Goal: Information Seeking & Learning: Learn about a topic

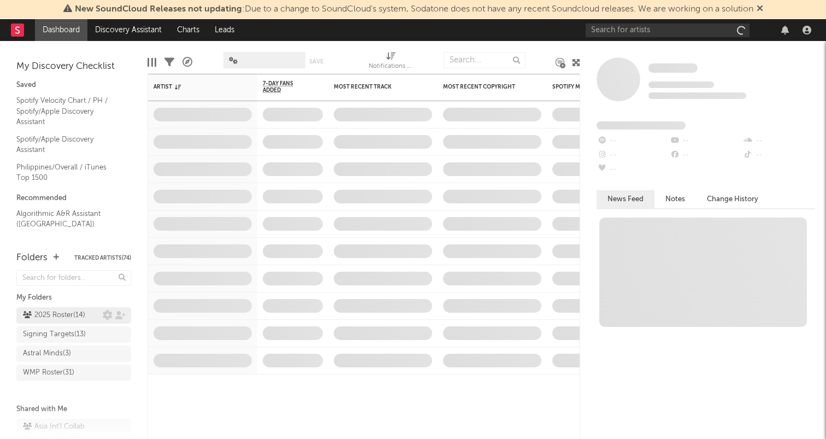
click at [69, 318] on div "2025 Roster ( 14 )" at bounding box center [54, 315] width 62 height 13
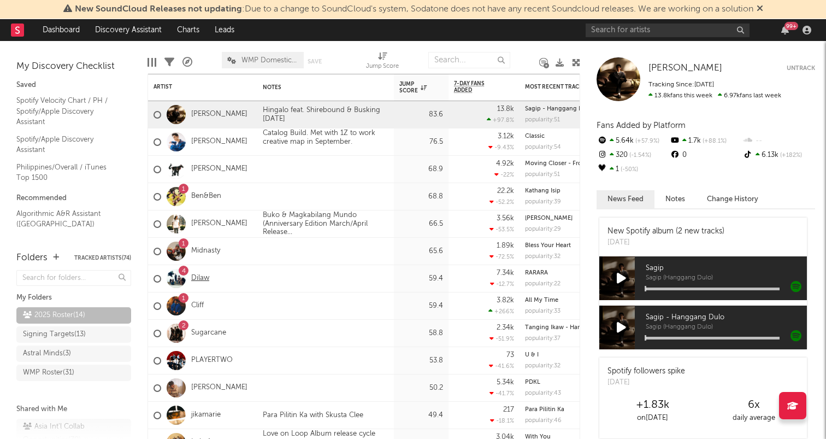
click at [203, 274] on link "Dilaw" at bounding box center [200, 278] width 18 height 9
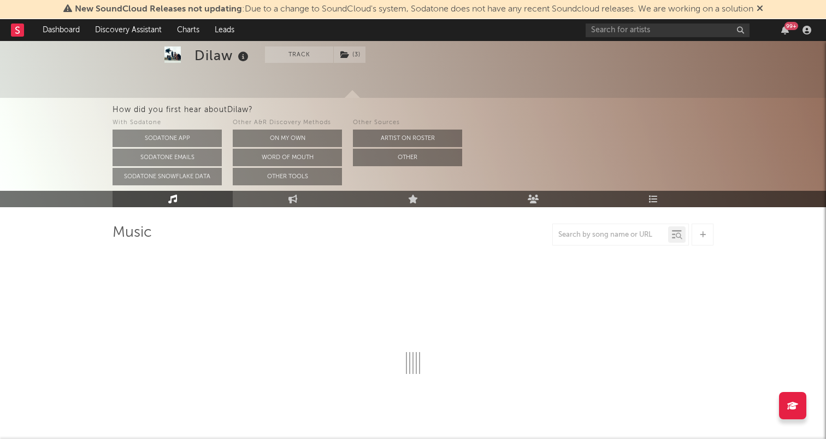
scroll to position [45, 0]
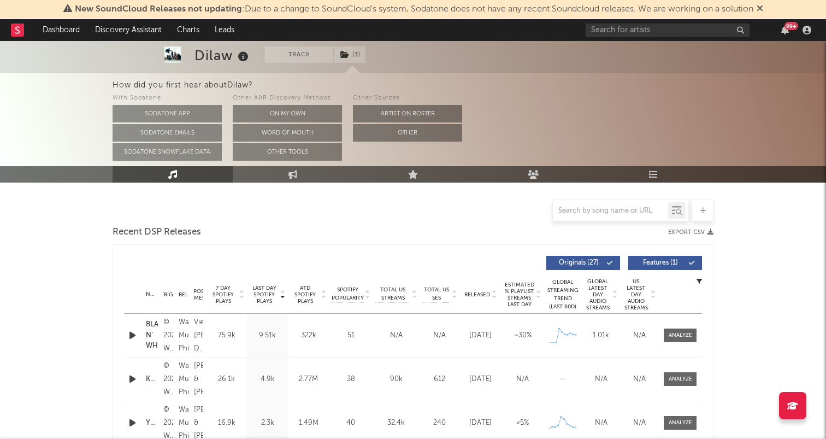
select select "6m"
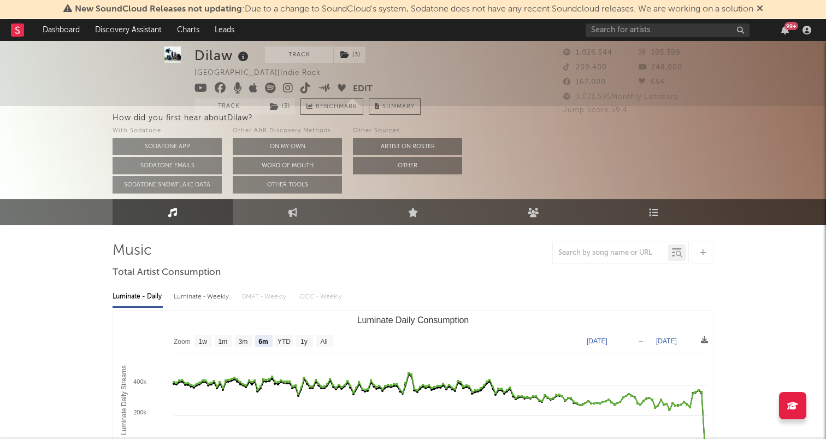
scroll to position [0, 0]
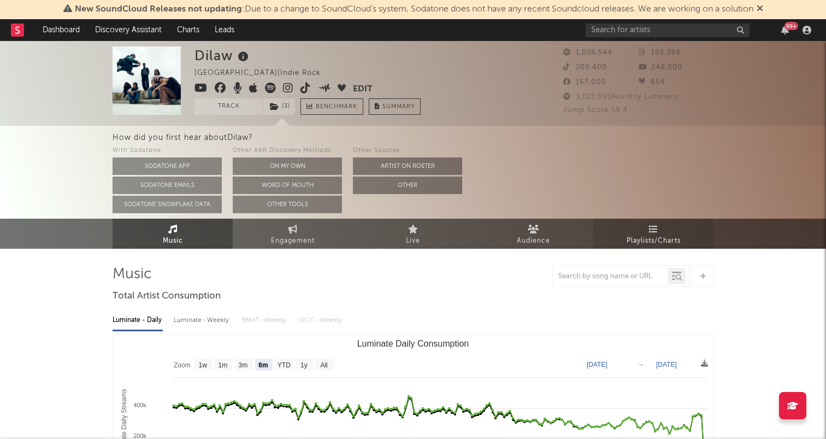
click at [649, 230] on icon at bounding box center [653, 229] width 9 height 9
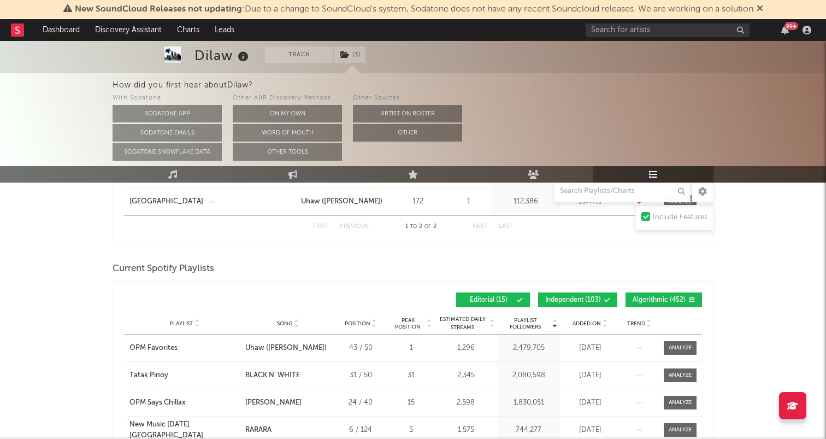
scroll to position [264, 0]
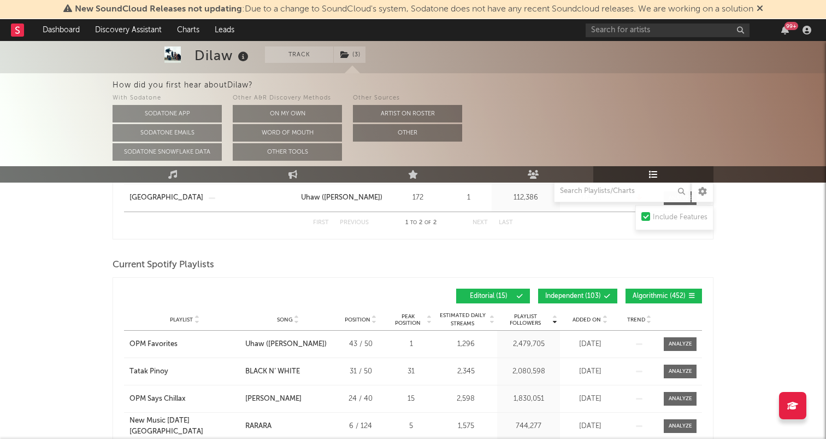
click at [586, 322] on span "Added On" at bounding box center [587, 319] width 28 height 7
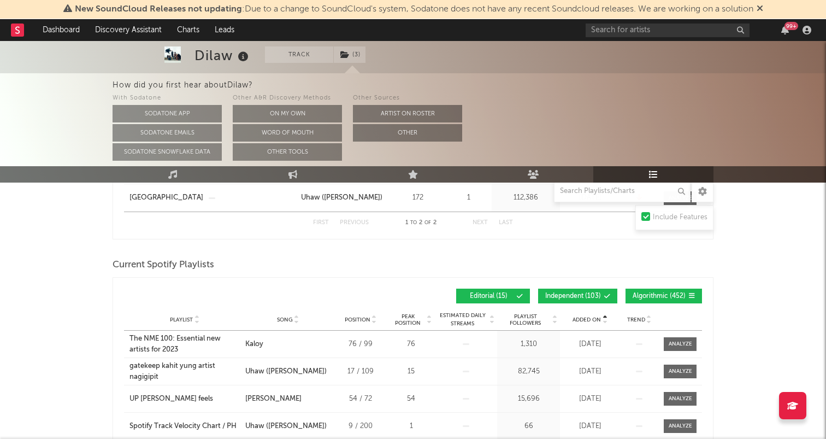
click at [586, 322] on span "Added On" at bounding box center [587, 319] width 28 height 7
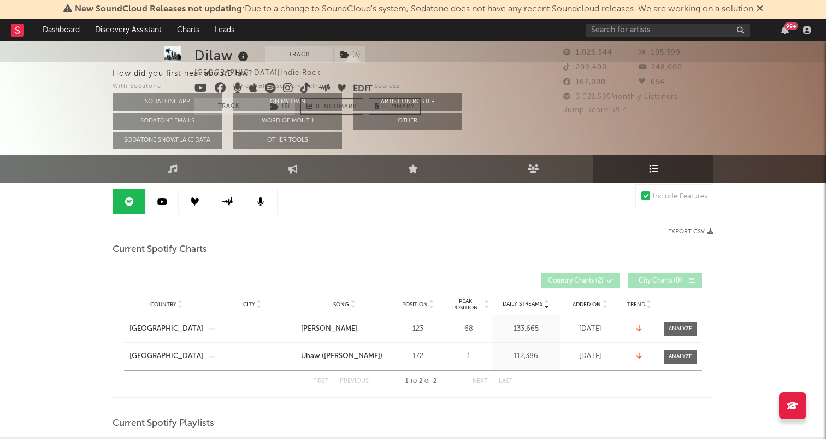
scroll to position [0, 0]
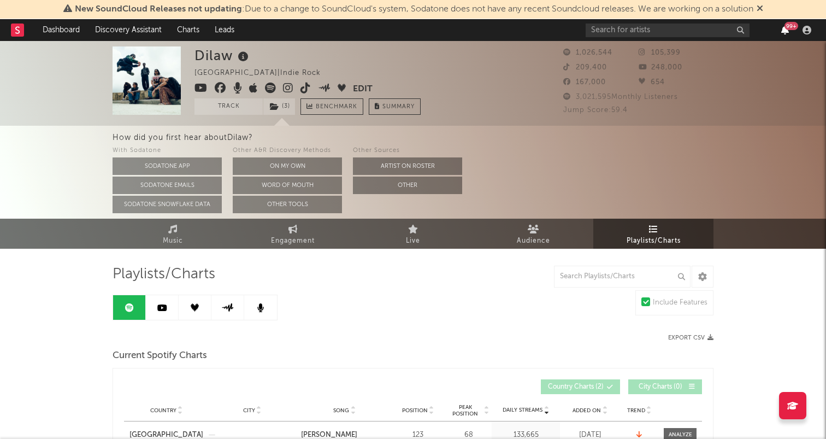
click at [788, 30] on icon "button" at bounding box center [785, 30] width 8 height 9
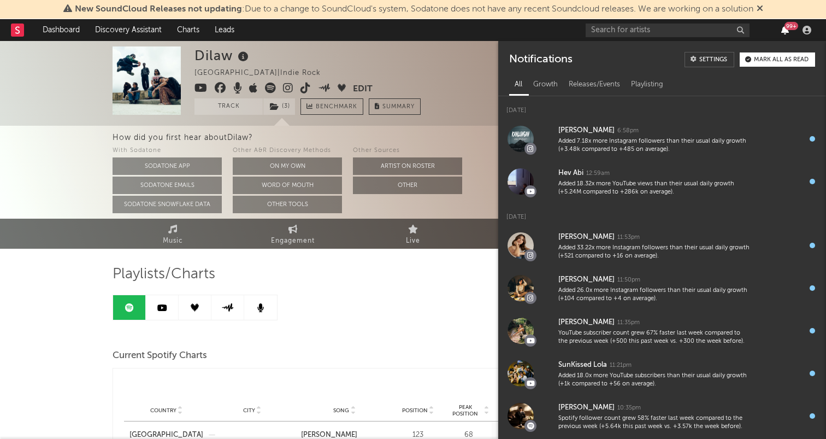
click at [788, 30] on icon "button" at bounding box center [785, 30] width 8 height 9
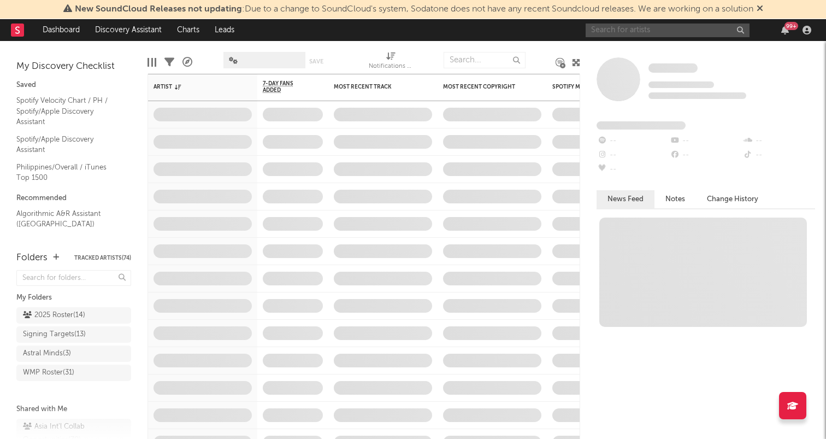
click at [606, 30] on input "text" at bounding box center [668, 30] width 164 height 14
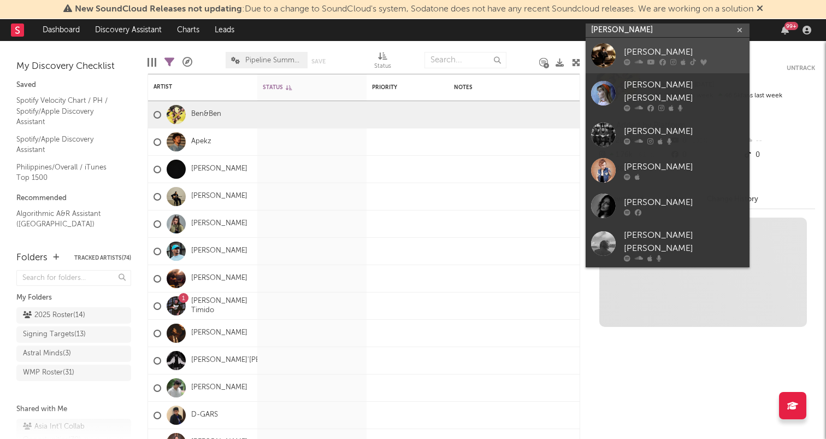
type input "jan roberts"
click at [644, 56] on div "[PERSON_NAME]" at bounding box center [684, 51] width 120 height 13
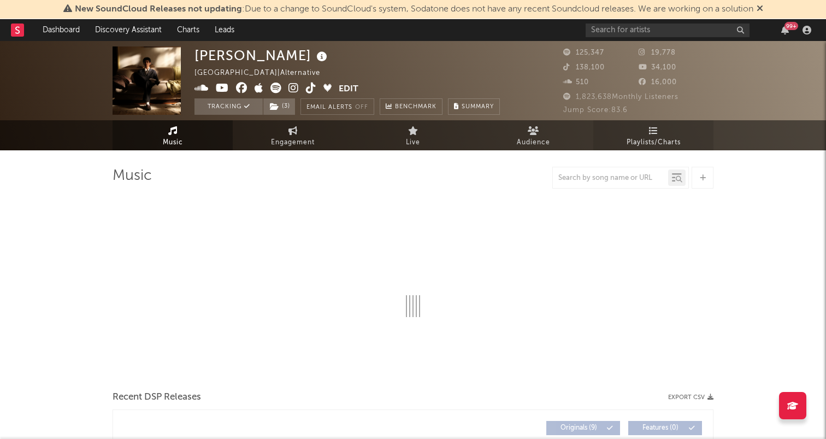
select select "6m"
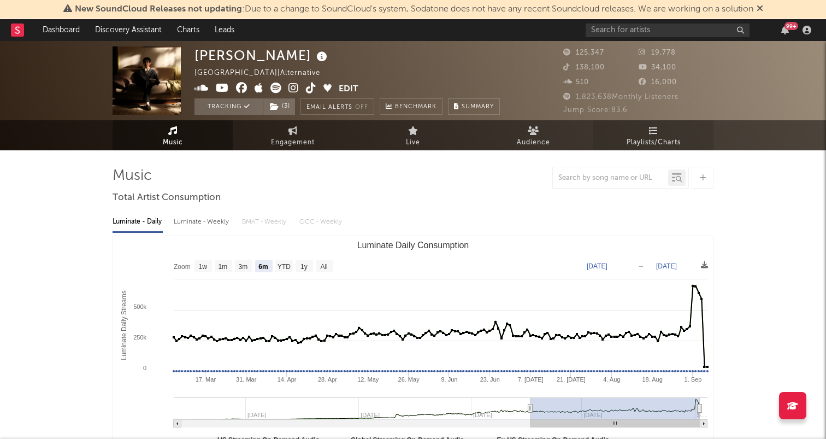
click at [650, 134] on icon at bounding box center [653, 130] width 9 height 9
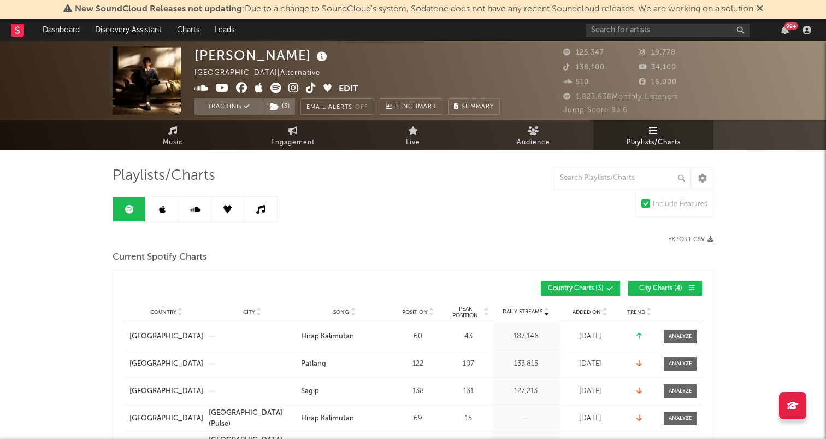
click at [657, 145] on span "Playlists/Charts" at bounding box center [654, 142] width 54 height 13
